Goal: Task Accomplishment & Management: Complete application form

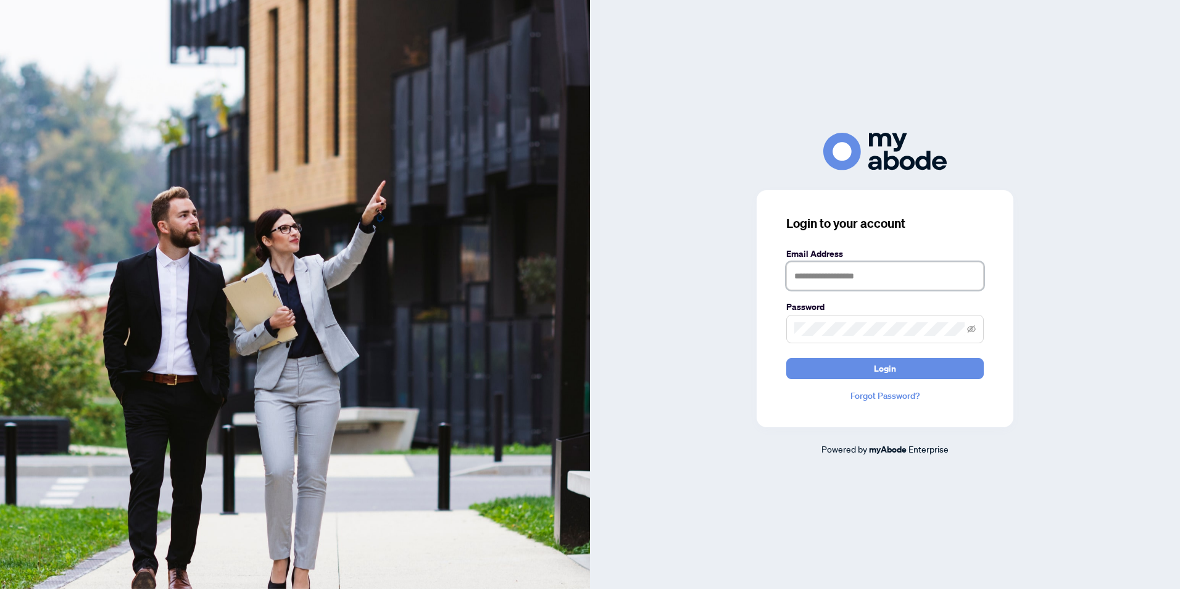
click at [884, 279] on input "text" at bounding box center [884, 276] width 197 height 28
type input "**********"
click at [880, 336] on span at bounding box center [884, 329] width 197 height 28
click at [877, 364] on span "Login" at bounding box center [885, 368] width 22 height 20
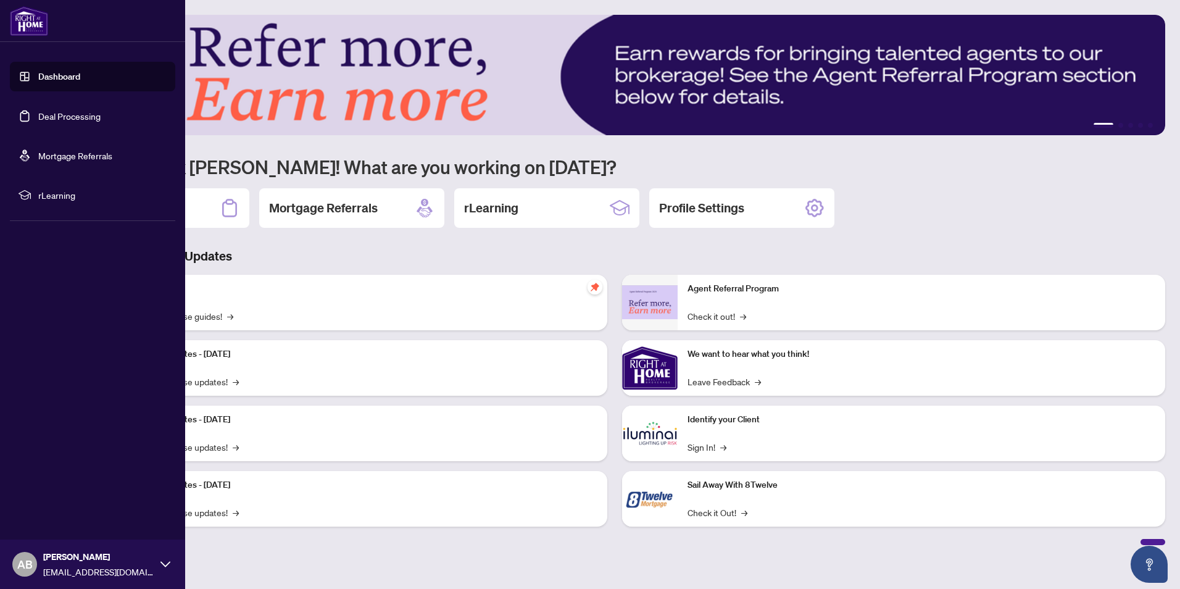
click at [44, 74] on link "Dashboard" at bounding box center [59, 76] width 42 height 11
click at [61, 118] on link "Deal Processing" at bounding box center [69, 115] width 62 height 11
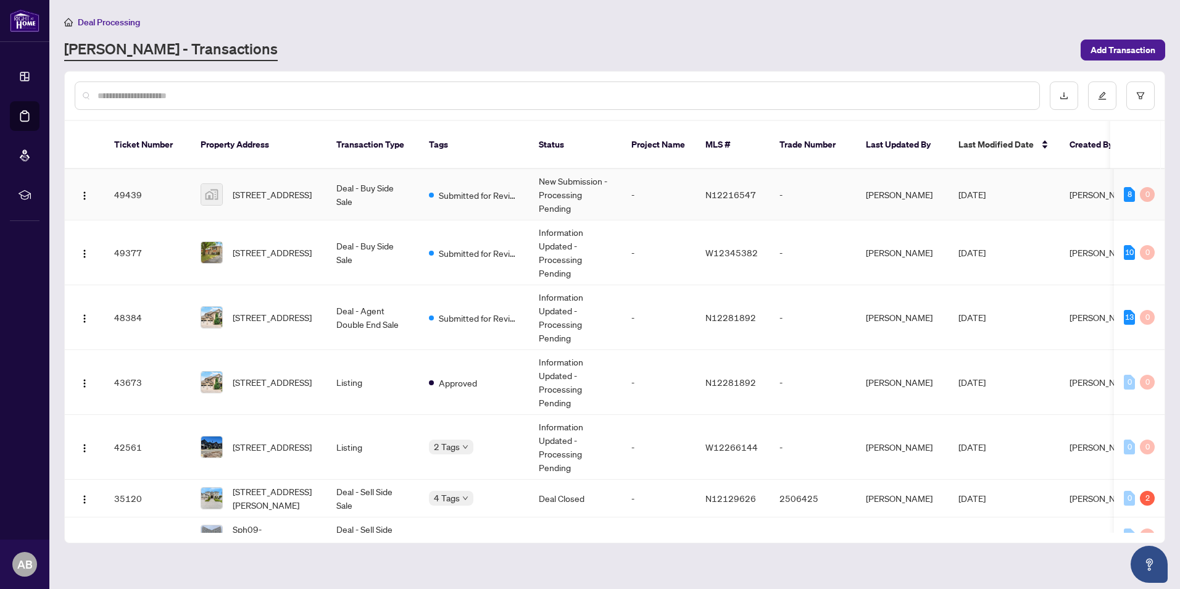
click at [389, 180] on td "Deal - Buy Side Sale" at bounding box center [372, 194] width 93 height 51
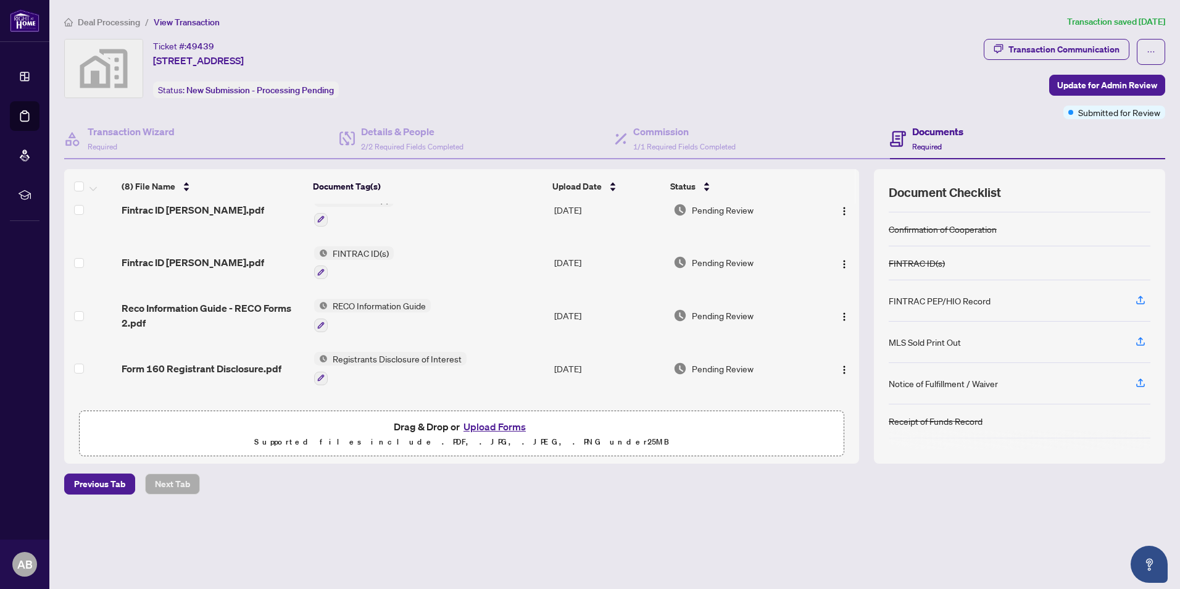
scroll to position [136, 0]
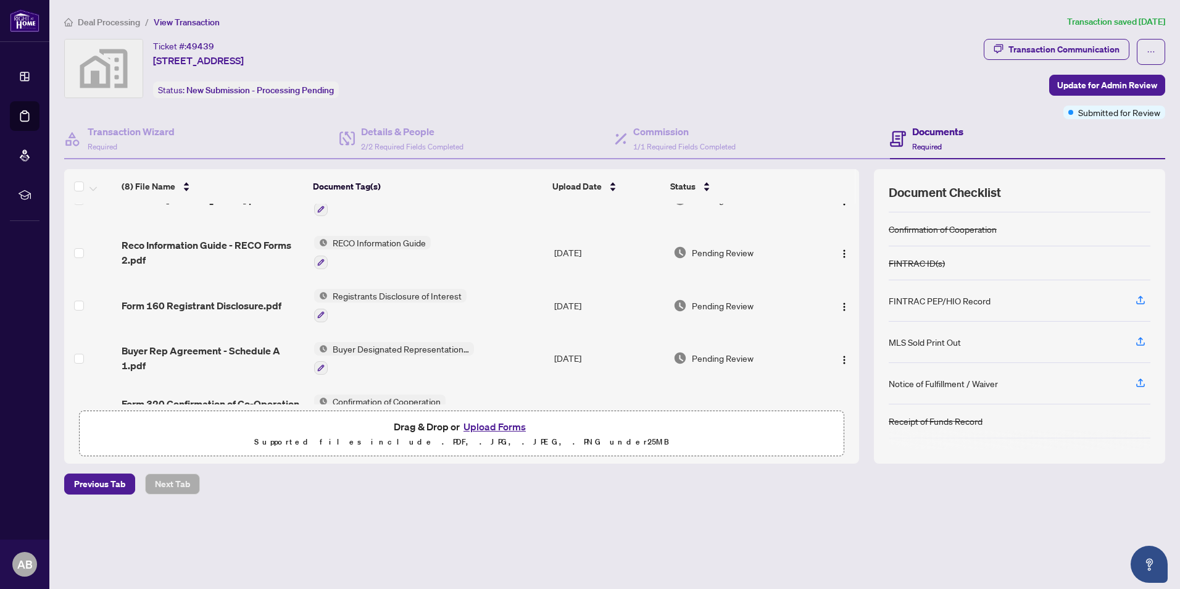
click at [496, 428] on button "Upload Forms" at bounding box center [495, 426] width 70 height 16
click at [503, 429] on button "Upload Forms" at bounding box center [495, 426] width 70 height 16
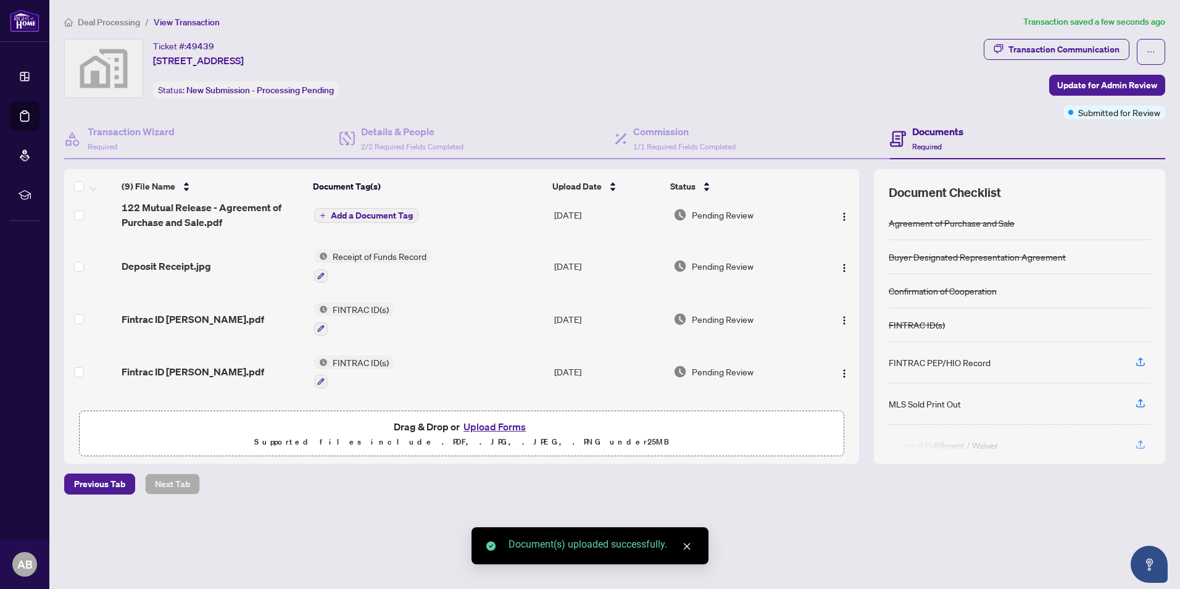
scroll to position [0, 0]
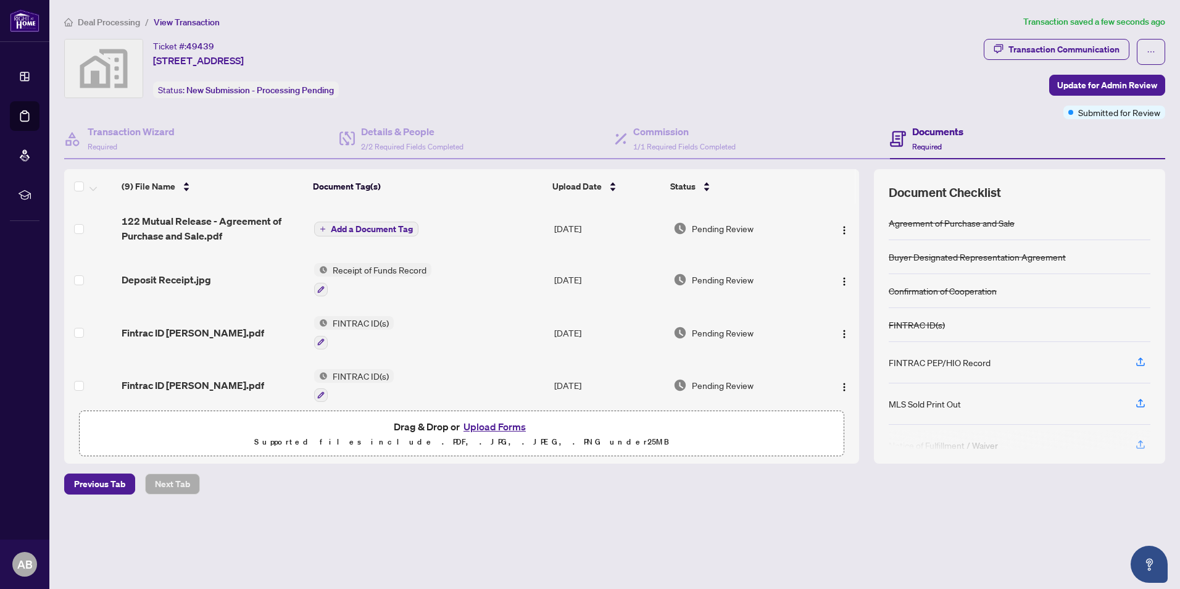
click at [383, 222] on button "Add a Document Tag" at bounding box center [366, 228] width 104 height 15
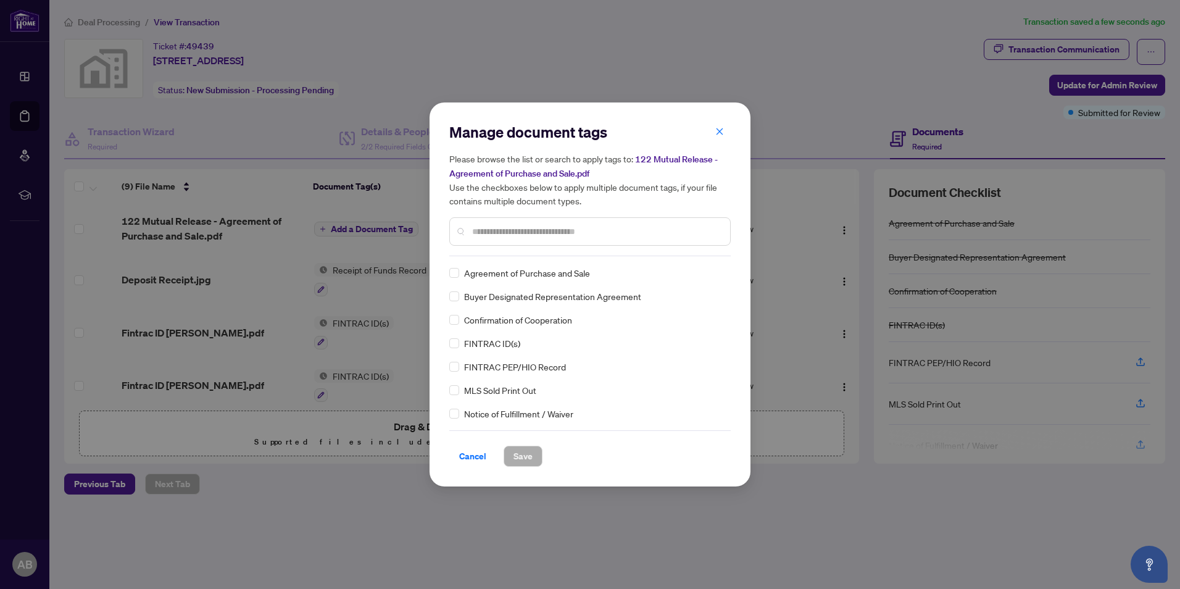
click at [520, 228] on input "text" at bounding box center [596, 232] width 248 height 14
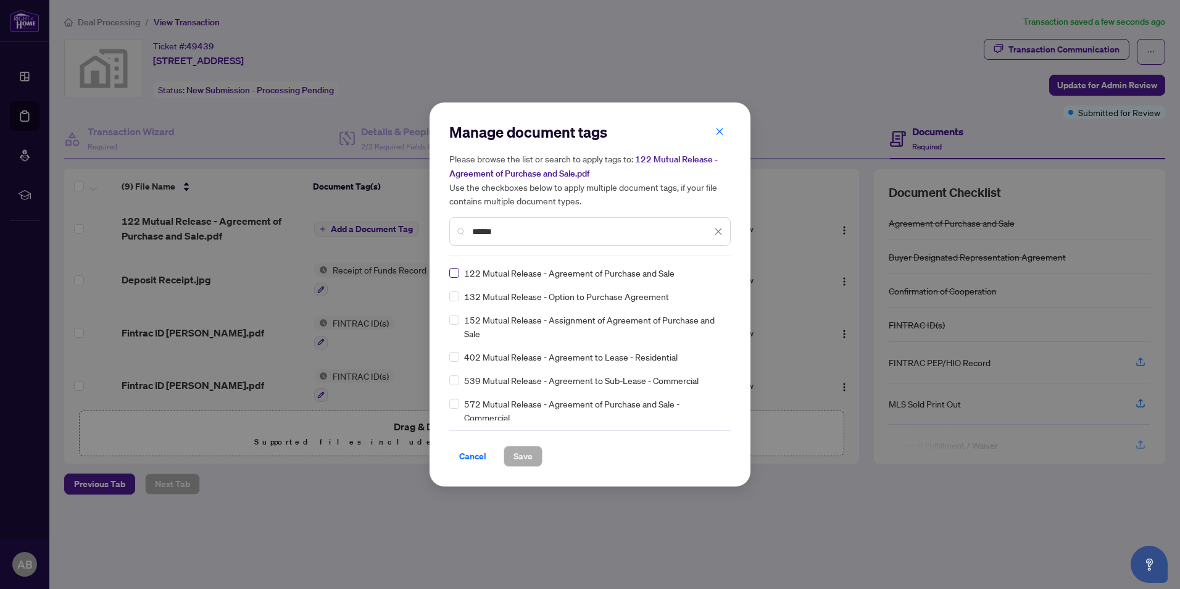
type input "******"
click at [516, 455] on span "Save" at bounding box center [522, 456] width 19 height 20
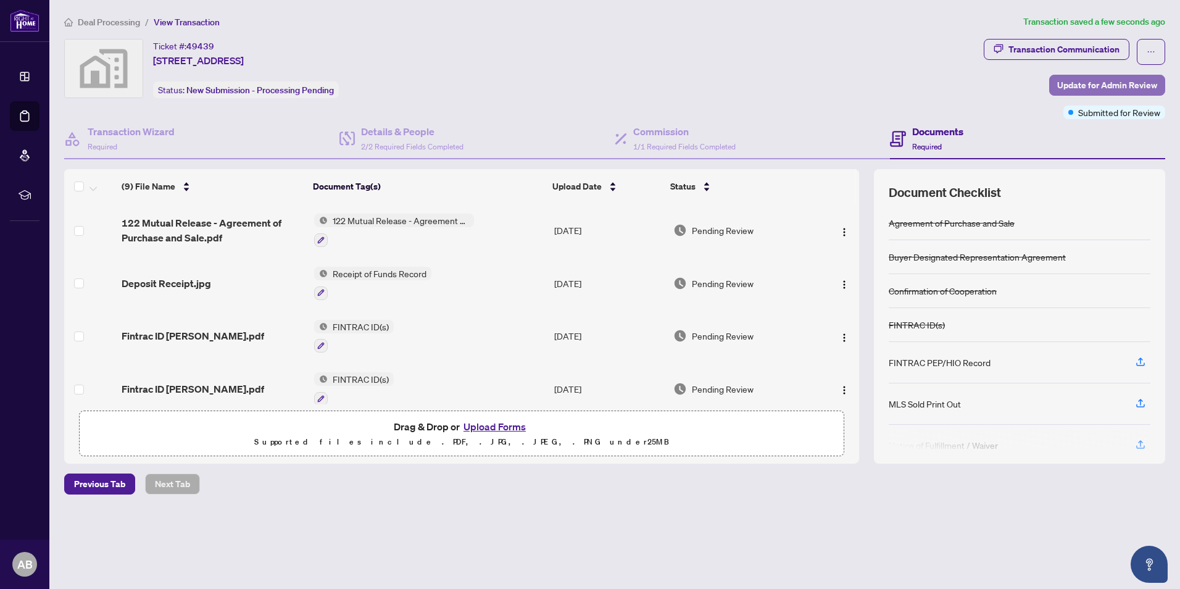
click at [1134, 78] on span "Update for Admin Review" at bounding box center [1107, 85] width 100 height 20
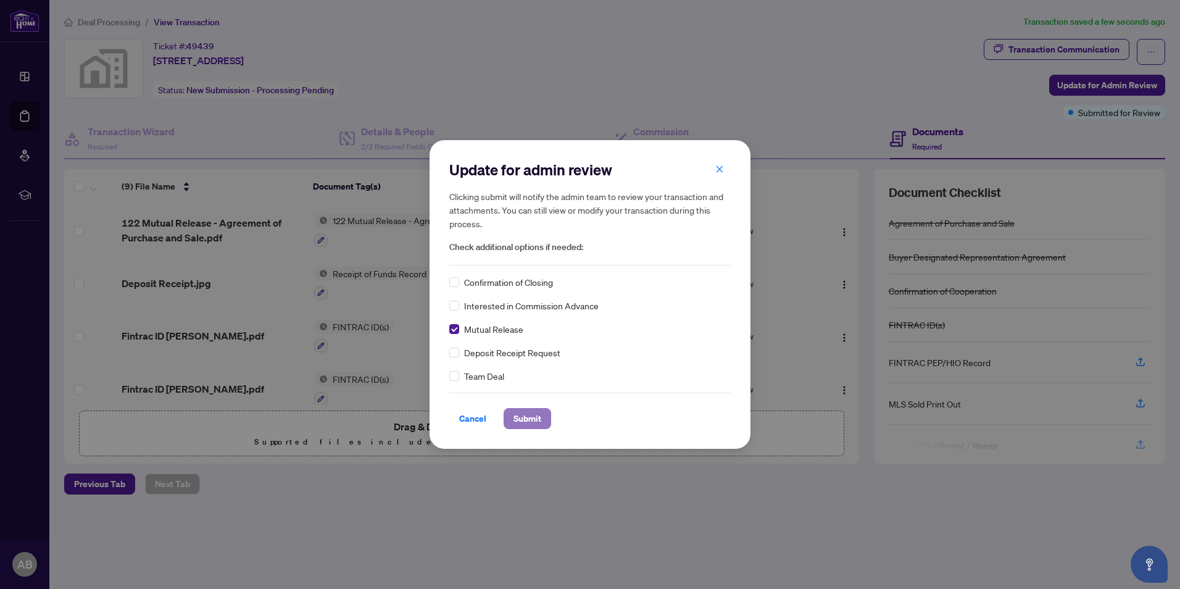
click at [518, 421] on span "Submit" at bounding box center [527, 418] width 28 height 20
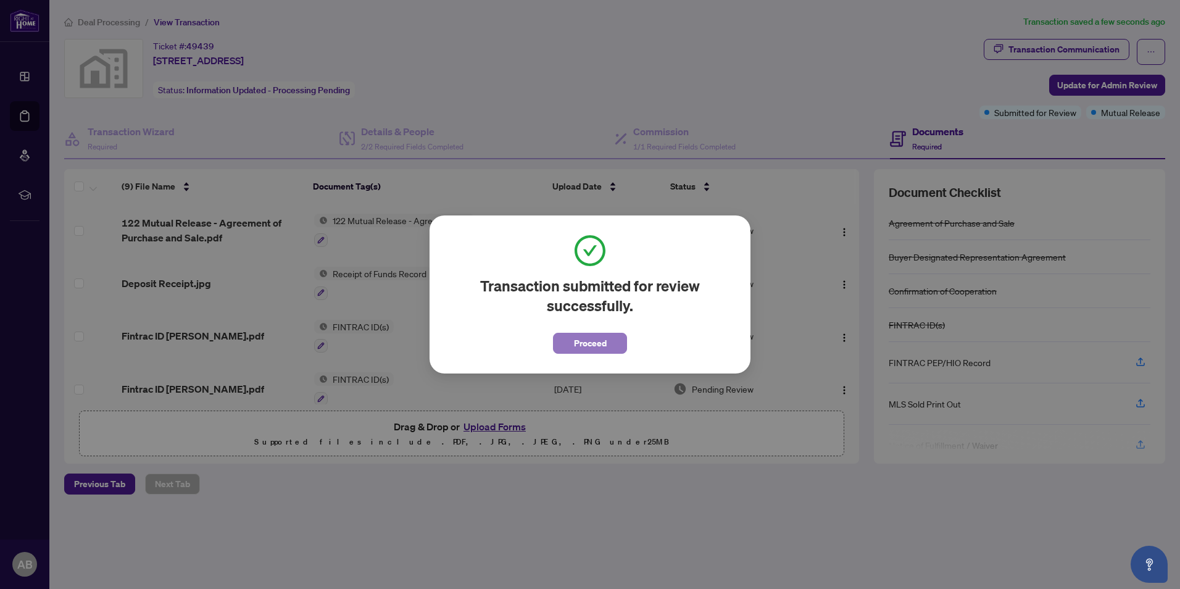
click at [582, 337] on span "Proceed" at bounding box center [590, 343] width 33 height 20
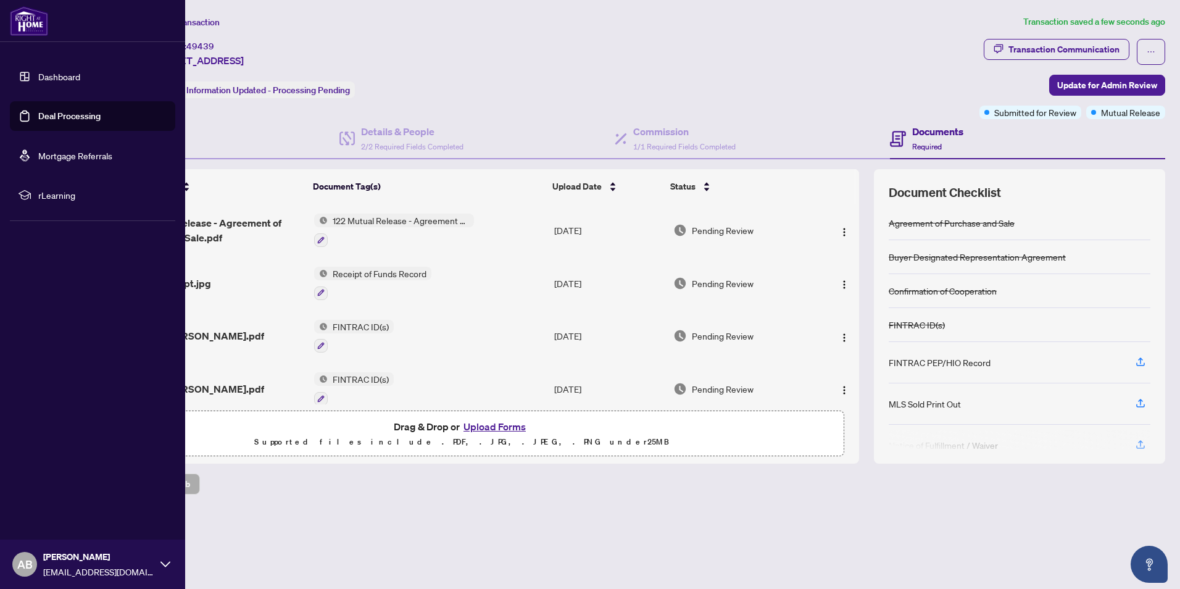
click at [27, 19] on img at bounding box center [29, 21] width 38 height 30
